Goal: Find specific page/section: Find specific page/section

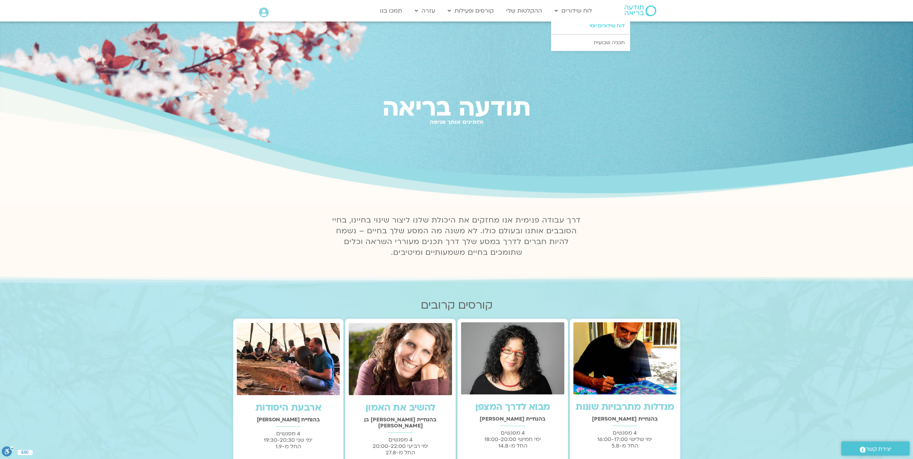
click at [595, 30] on link "לוח שידורים יומי" at bounding box center [590, 26] width 79 height 16
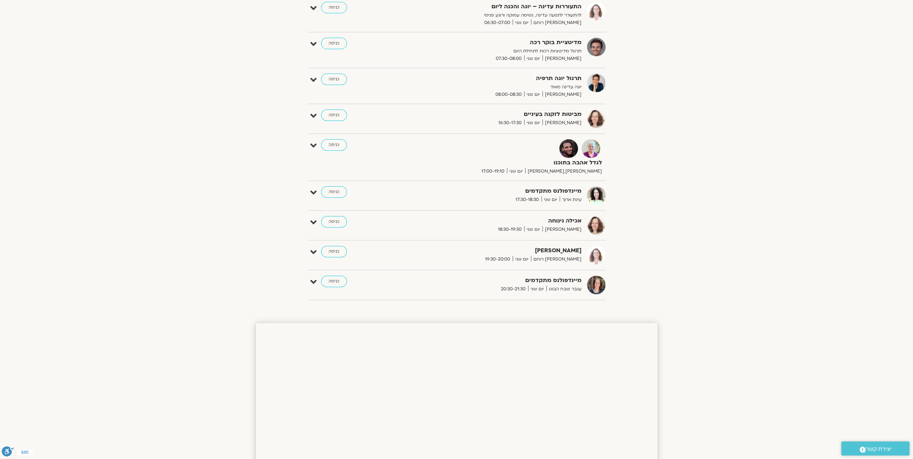
scroll to position [181, 0]
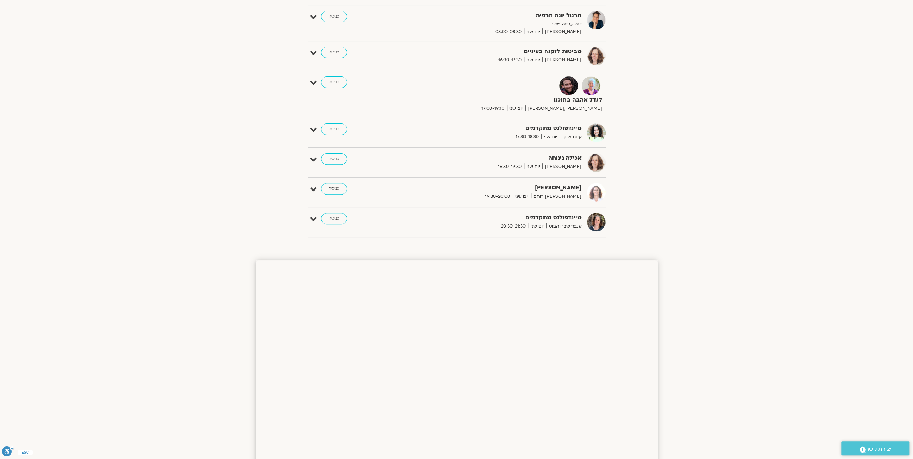
click at [594, 222] on img at bounding box center [596, 222] width 19 height 19
click at [328, 219] on link "כניסה" at bounding box center [334, 218] width 26 height 11
